Goal: Task Accomplishment & Management: Complete application form

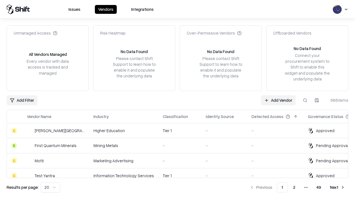
click at [278, 100] on link "Add Vendor" at bounding box center [278, 101] width 35 height 10
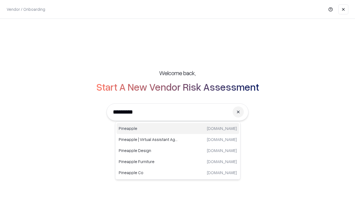
click at [178, 129] on div "Pineapple [DOMAIN_NAME]" at bounding box center [177, 128] width 122 height 11
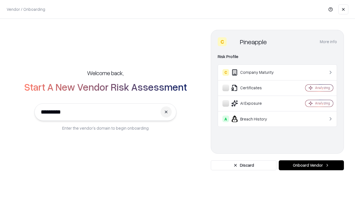
type input "*********"
click at [311, 166] on button "Onboard Vendor" at bounding box center [310, 166] width 65 height 10
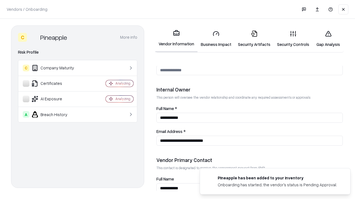
scroll to position [287, 0]
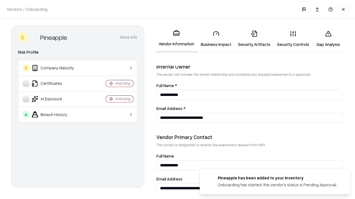
click at [216, 39] on link "Business Impact" at bounding box center [215, 39] width 37 height 26
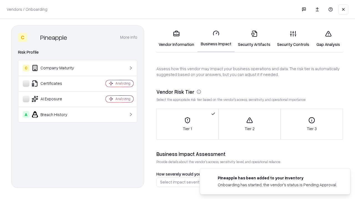
click at [328, 39] on link "Gap Analysis" at bounding box center [327, 39] width 31 height 26
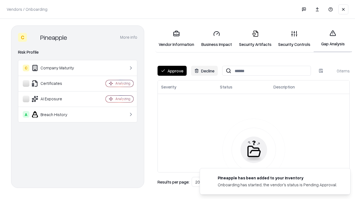
click at [172, 71] on button "Approve" at bounding box center [171, 71] width 29 height 10
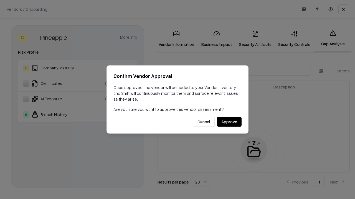
click at [229, 122] on button "Approve" at bounding box center [229, 122] width 25 height 10
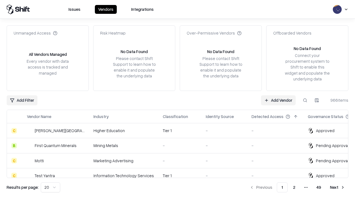
type input "*********"
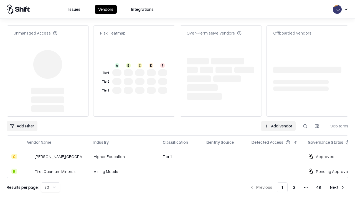
click at [278, 121] on link "Add Vendor" at bounding box center [278, 126] width 35 height 10
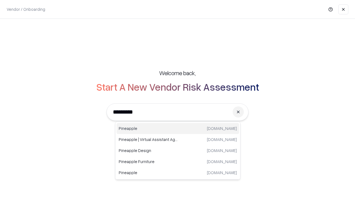
click at [178, 129] on div "Pineapple [DOMAIN_NAME]" at bounding box center [177, 128] width 122 height 11
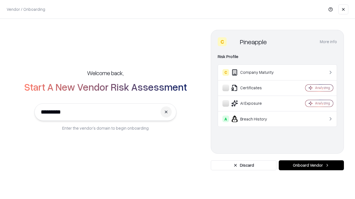
type input "*********"
click at [311, 166] on button "Onboard Vendor" at bounding box center [310, 166] width 65 height 10
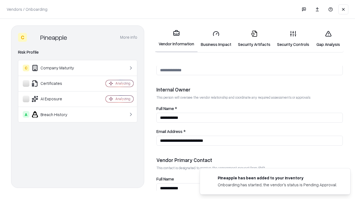
scroll to position [287, 0]
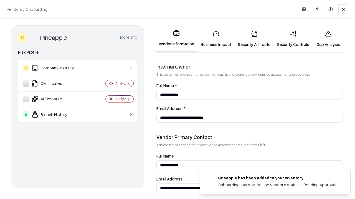
click at [328, 39] on link "Gap Analysis" at bounding box center [327, 39] width 31 height 26
